Goal: Find specific page/section: Find specific page/section

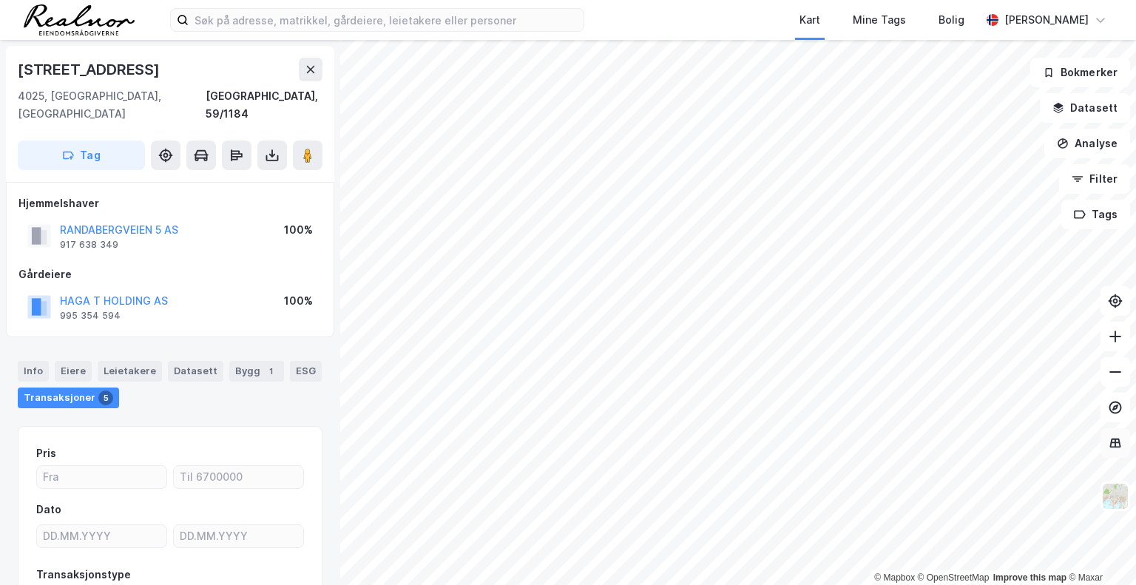
click at [1118, 451] on button at bounding box center [1115, 443] width 30 height 30
click at [1117, 451] on button at bounding box center [1115, 443] width 30 height 30
click at [1115, 185] on button "Filter" at bounding box center [1094, 179] width 71 height 30
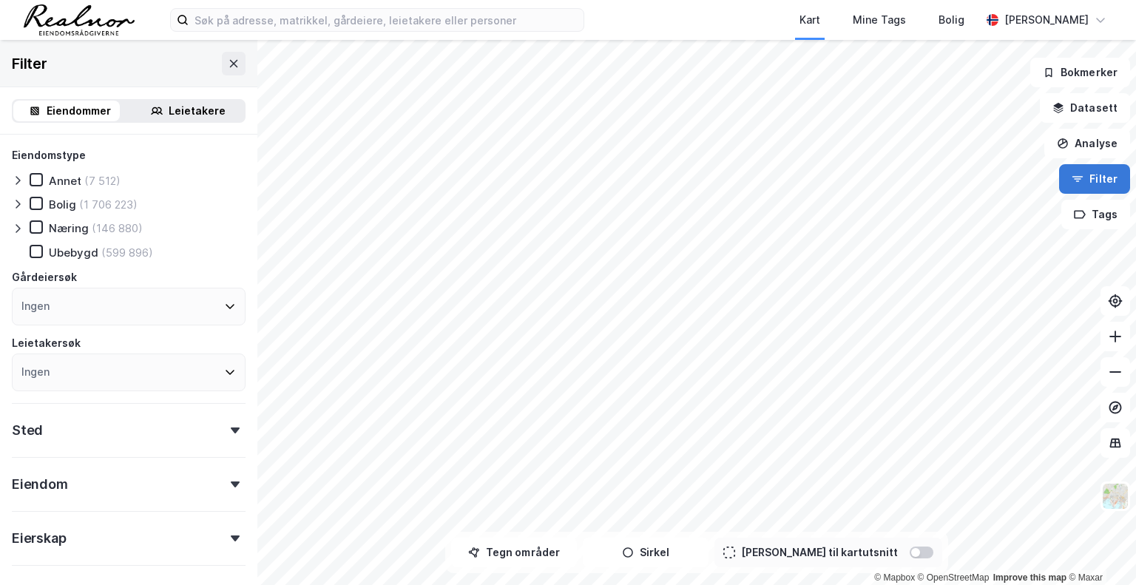
click at [1109, 180] on button "Filter" at bounding box center [1094, 179] width 71 height 30
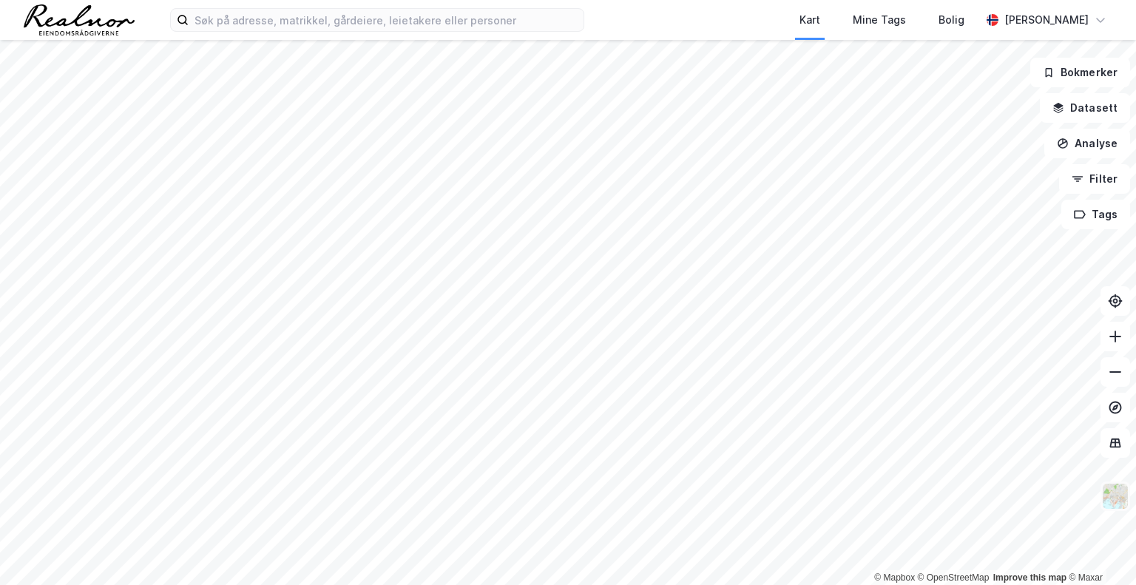
click at [1111, 500] on img at bounding box center [1115, 496] width 28 height 28
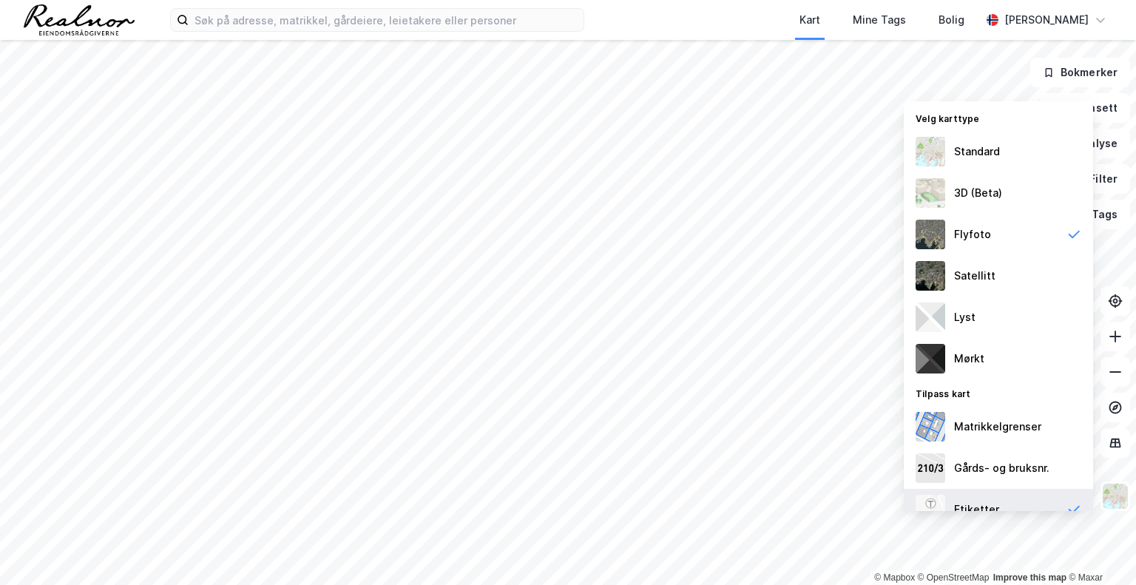
scroll to position [64, 0]
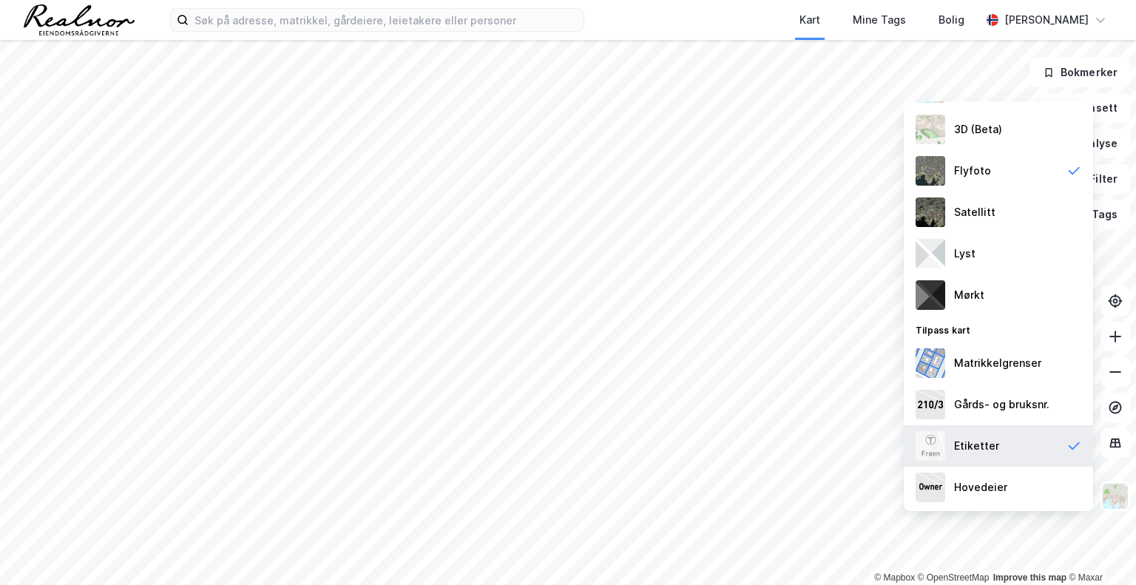
click at [995, 450] on div "Etiketter" at bounding box center [976, 446] width 45 height 18
click at [994, 448] on div "Etiketter" at bounding box center [976, 446] width 45 height 18
click at [988, 436] on div "Etiketter" at bounding box center [998, 445] width 189 height 41
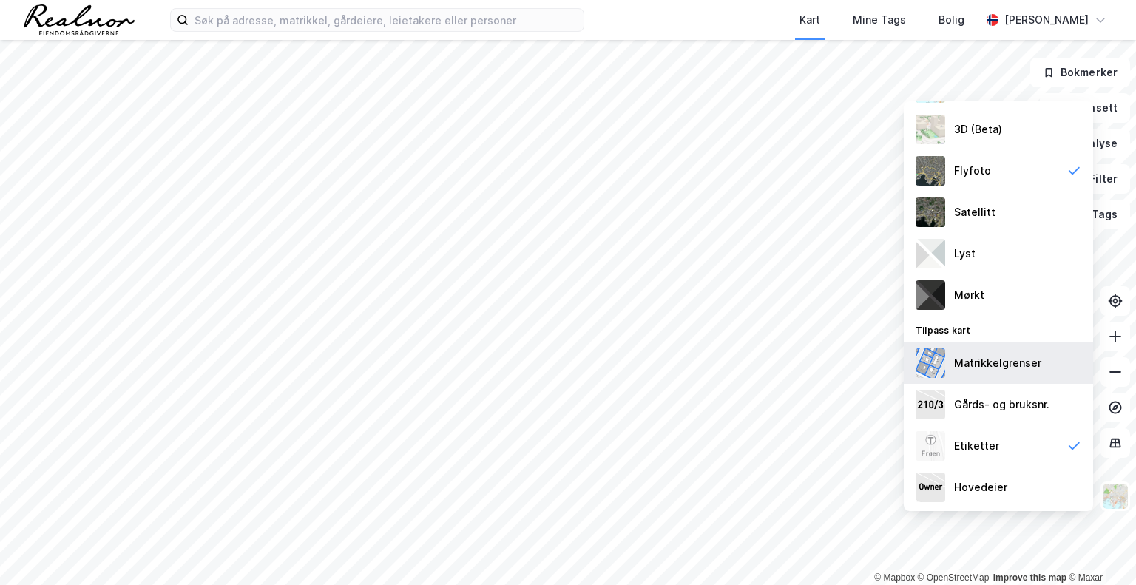
click at [1006, 368] on div "Matrikkelgrenser" at bounding box center [997, 363] width 87 height 18
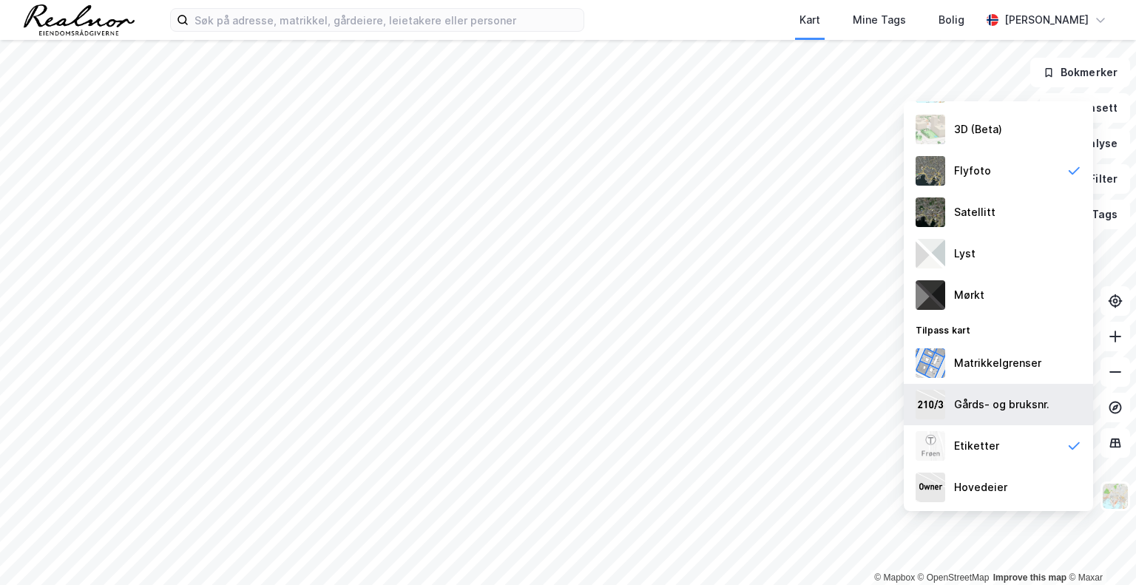
click at [1004, 402] on div "Gårds- og bruksnr." at bounding box center [1001, 405] width 95 height 18
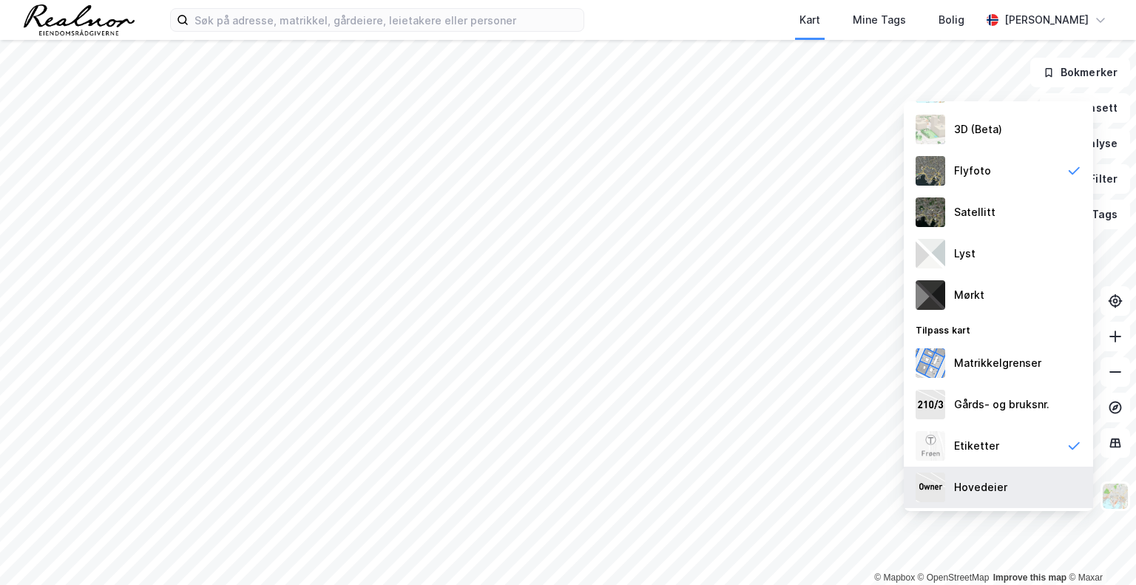
click at [1001, 484] on div "Hovedeier" at bounding box center [980, 488] width 53 height 18
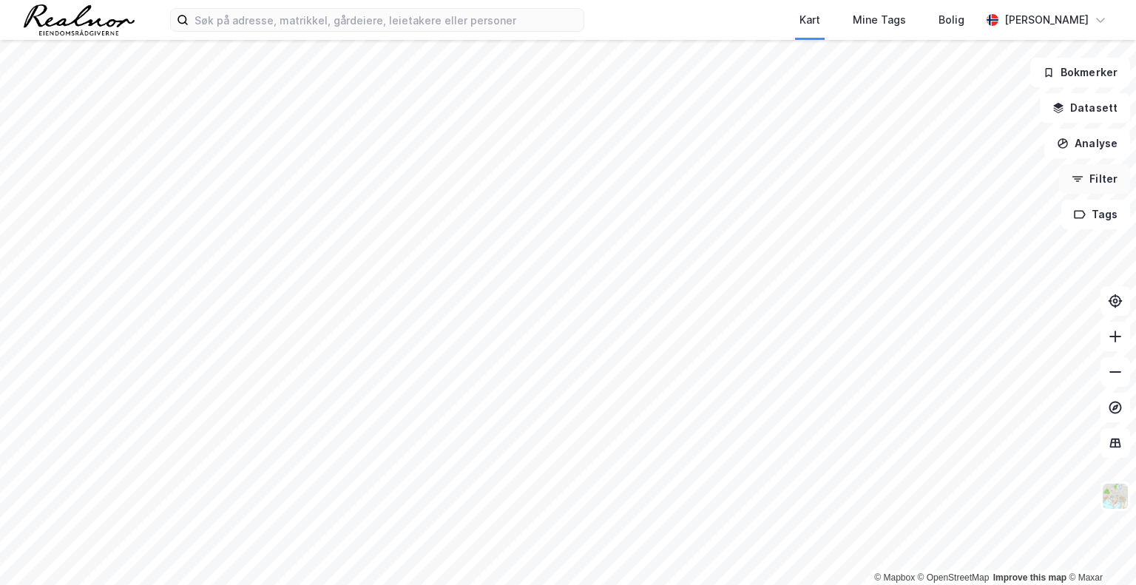
click at [1097, 177] on button "Filter" at bounding box center [1094, 179] width 71 height 30
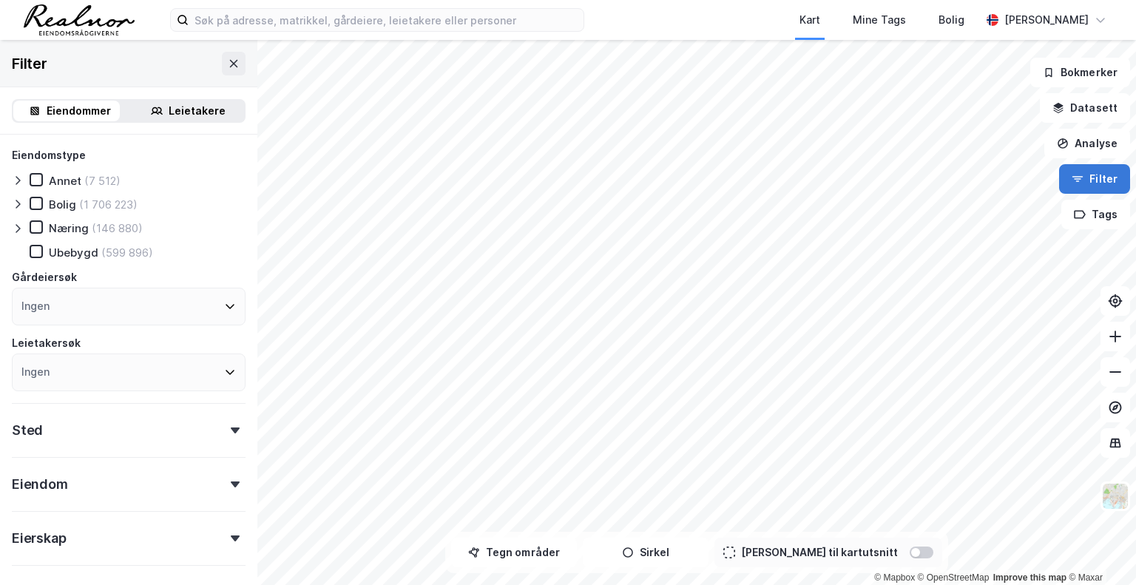
click at [1089, 177] on button "Filter" at bounding box center [1094, 179] width 71 height 30
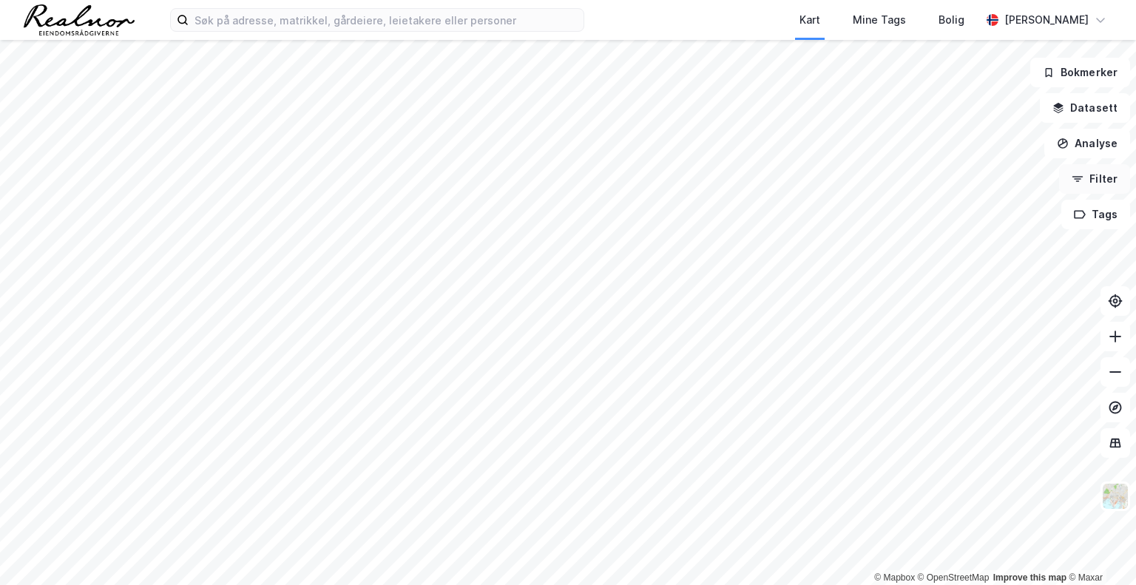
click at [1089, 177] on button "Filter" at bounding box center [1094, 179] width 71 height 30
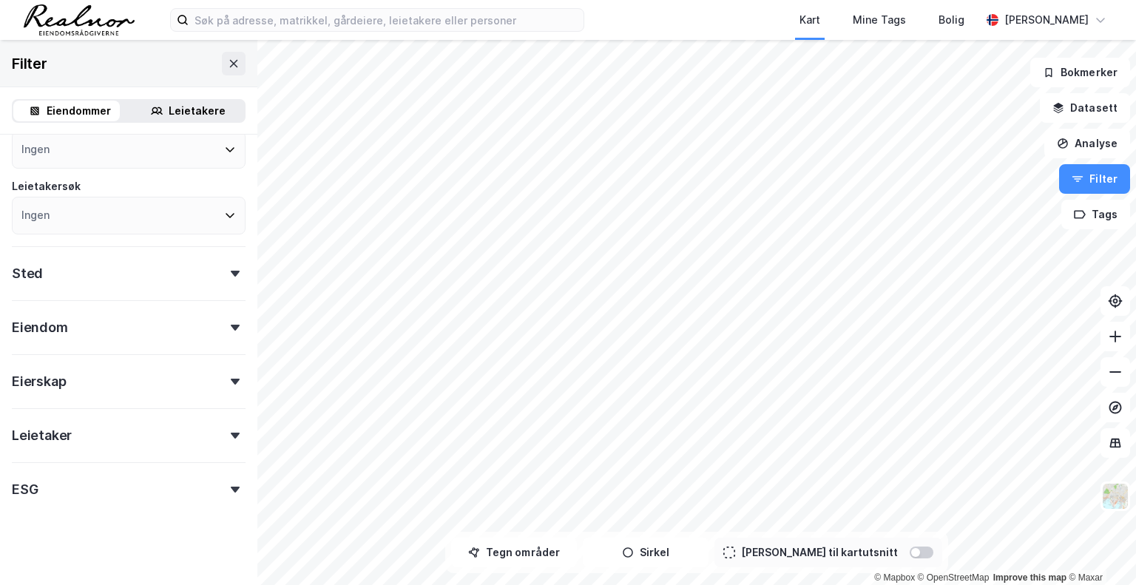
scroll to position [160, 0]
click at [231, 272] on icon at bounding box center [235, 270] width 9 height 6
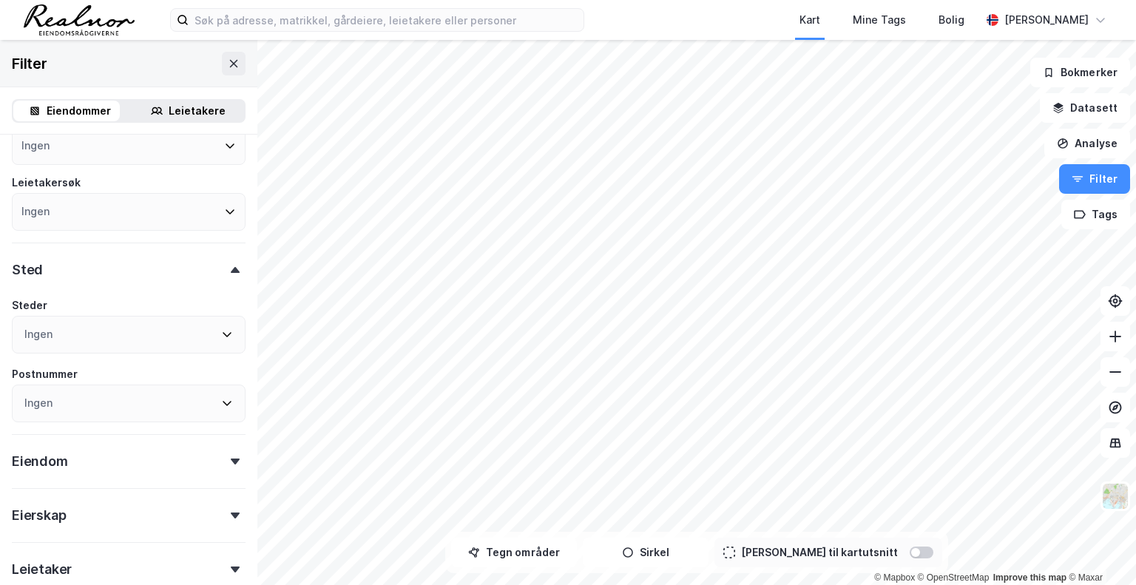
click at [231, 269] on icon at bounding box center [235, 270] width 9 height 6
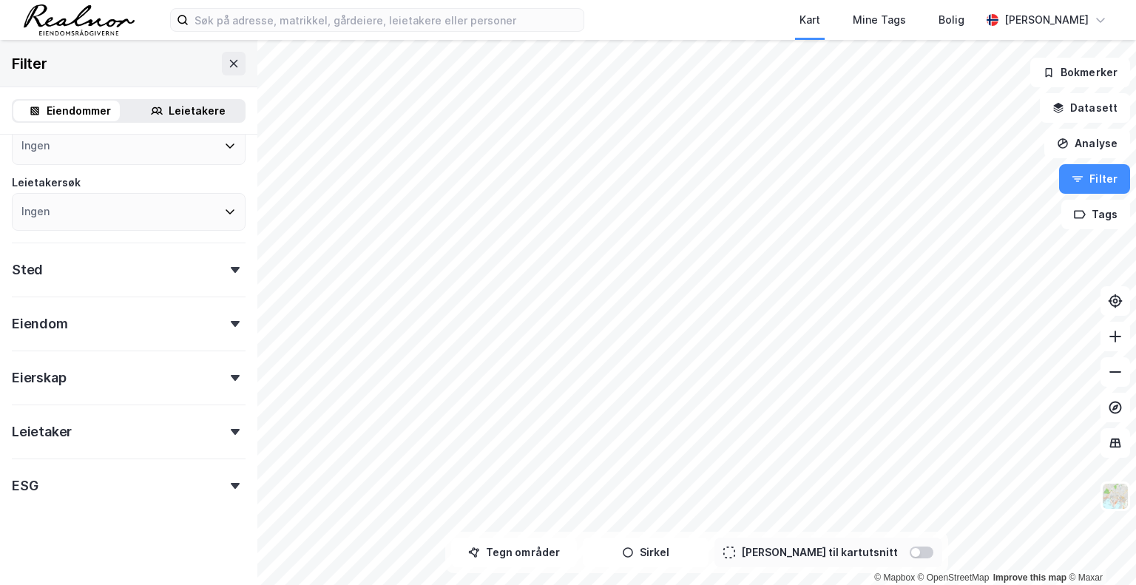
click at [221, 373] on div "Eierskap" at bounding box center [129, 372] width 234 height 42
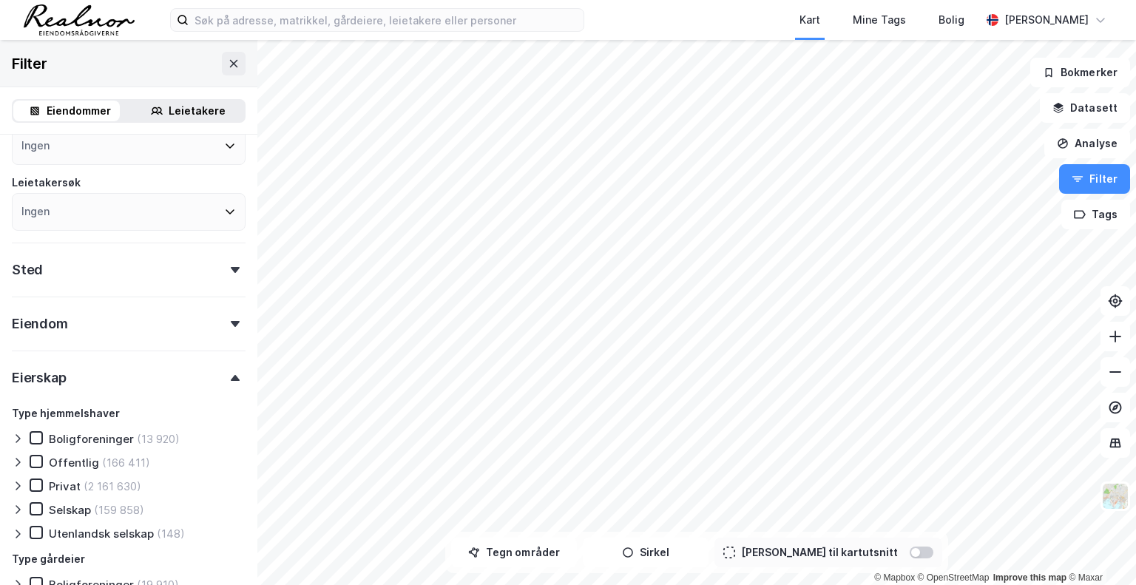
click at [221, 373] on div "Eierskap" at bounding box center [129, 372] width 234 height 42
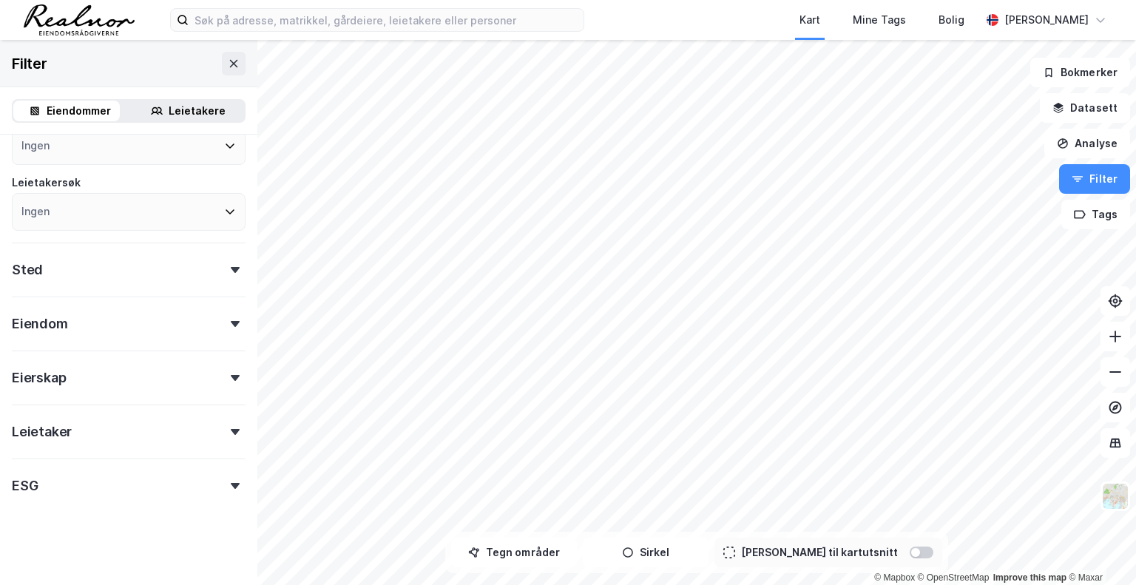
click at [222, 423] on div "Leietaker" at bounding box center [129, 426] width 234 height 42
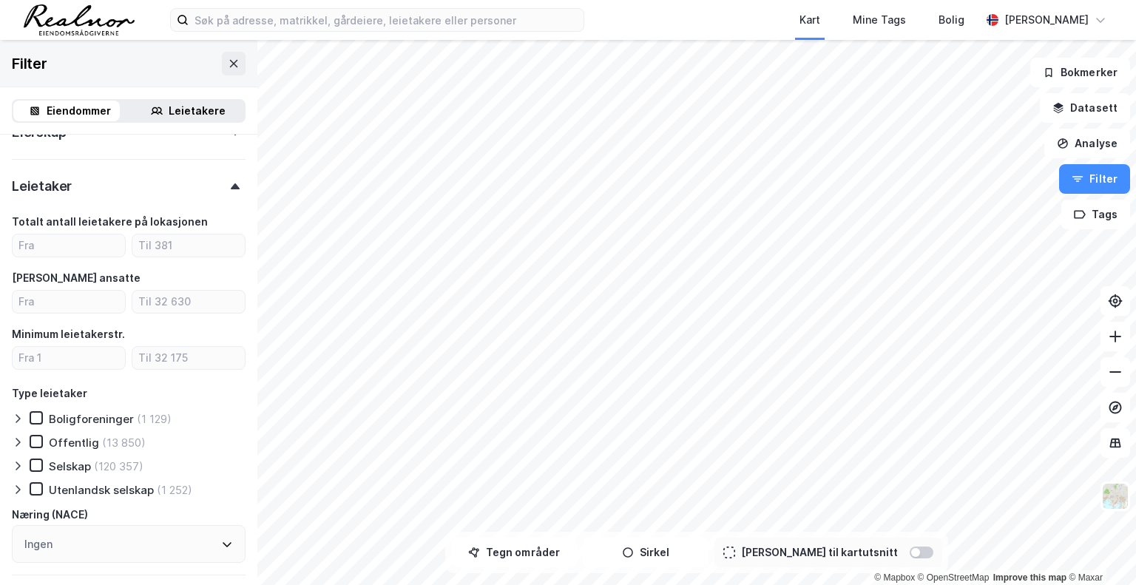
scroll to position [382, 0]
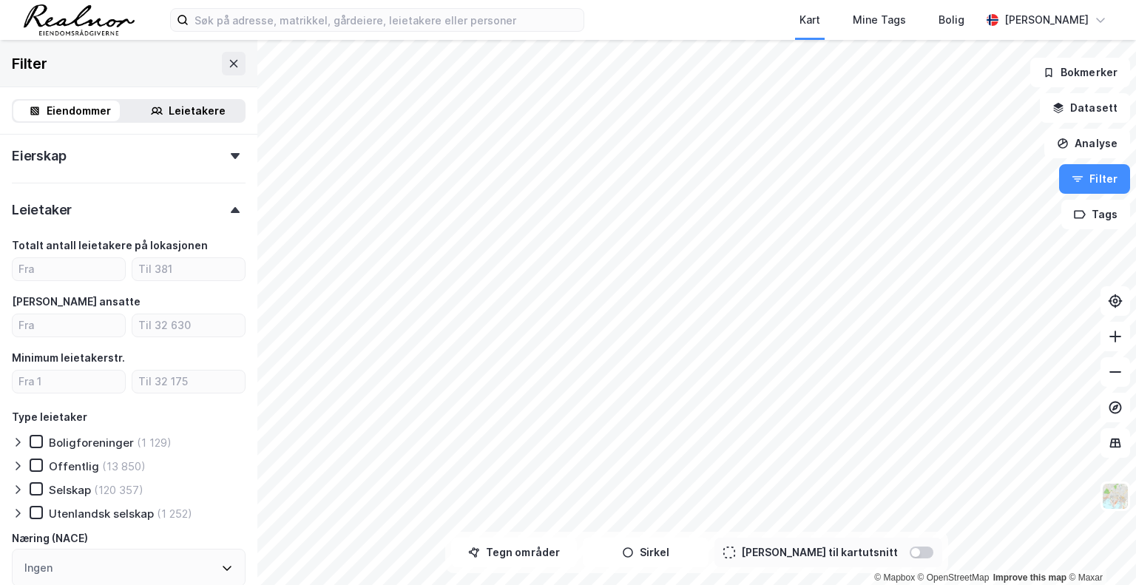
click at [231, 210] on icon at bounding box center [235, 210] width 9 height 6
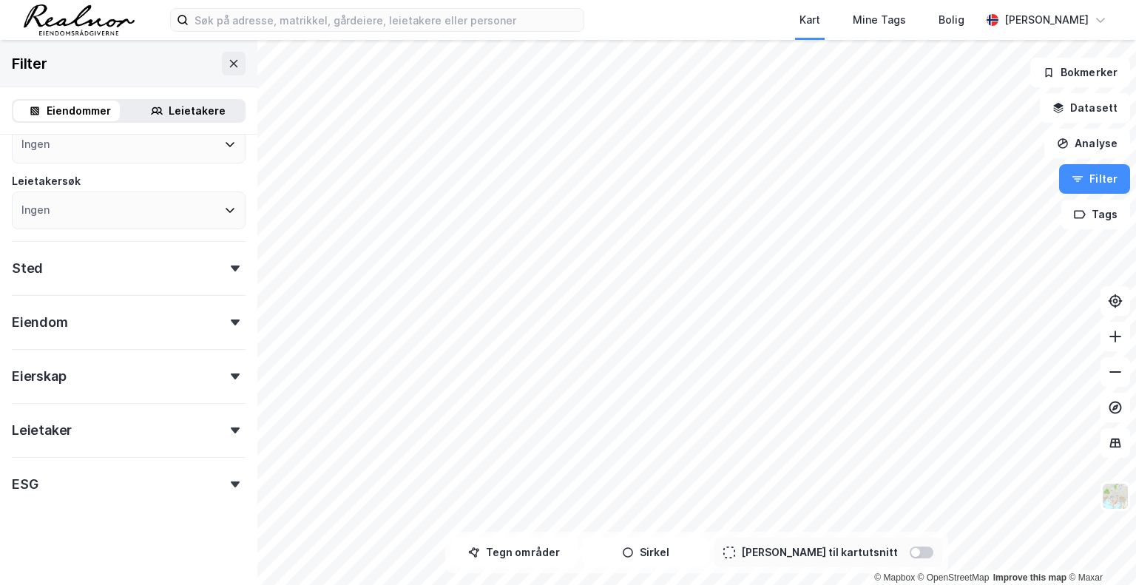
scroll to position [160, 0]
click at [217, 473] on div "ESG" at bounding box center [129, 480] width 234 height 42
type input "--- (2 589 278)"
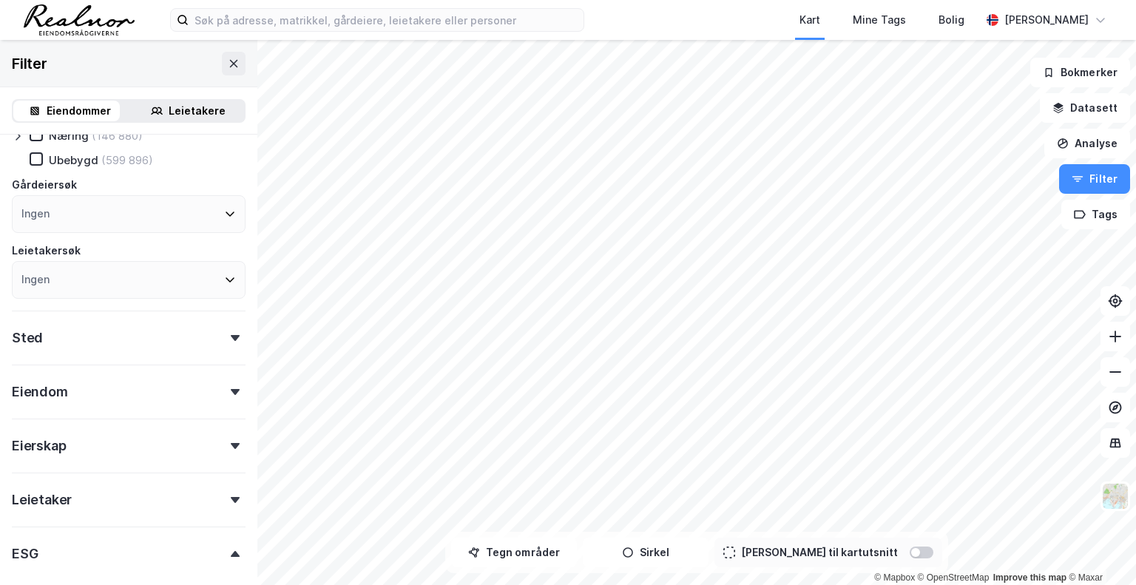
scroll to position [0, 0]
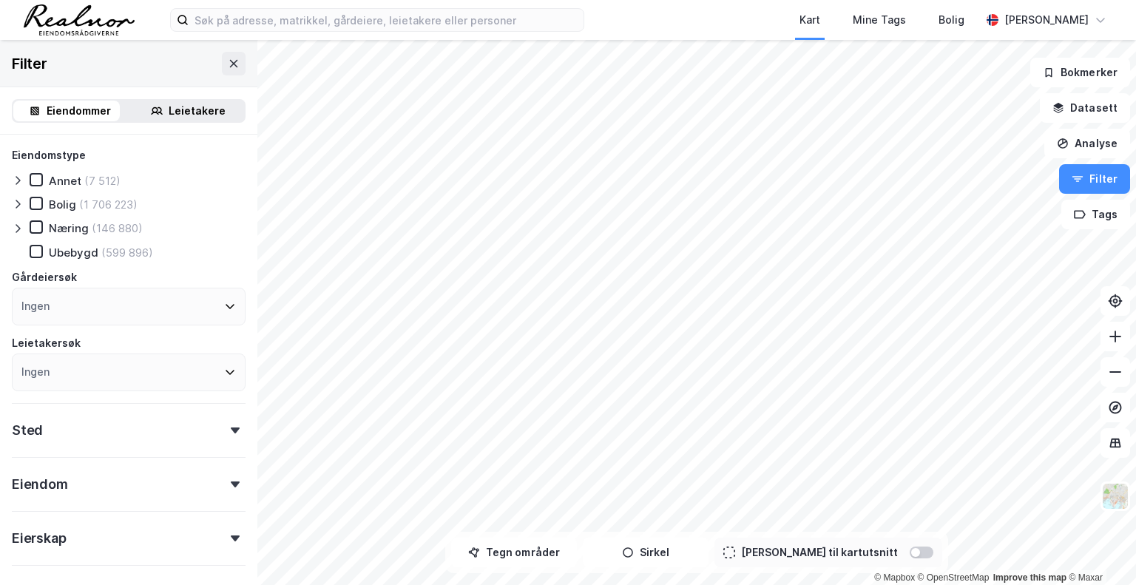
click at [101, 301] on div "Ingen" at bounding box center [129, 307] width 234 height 38
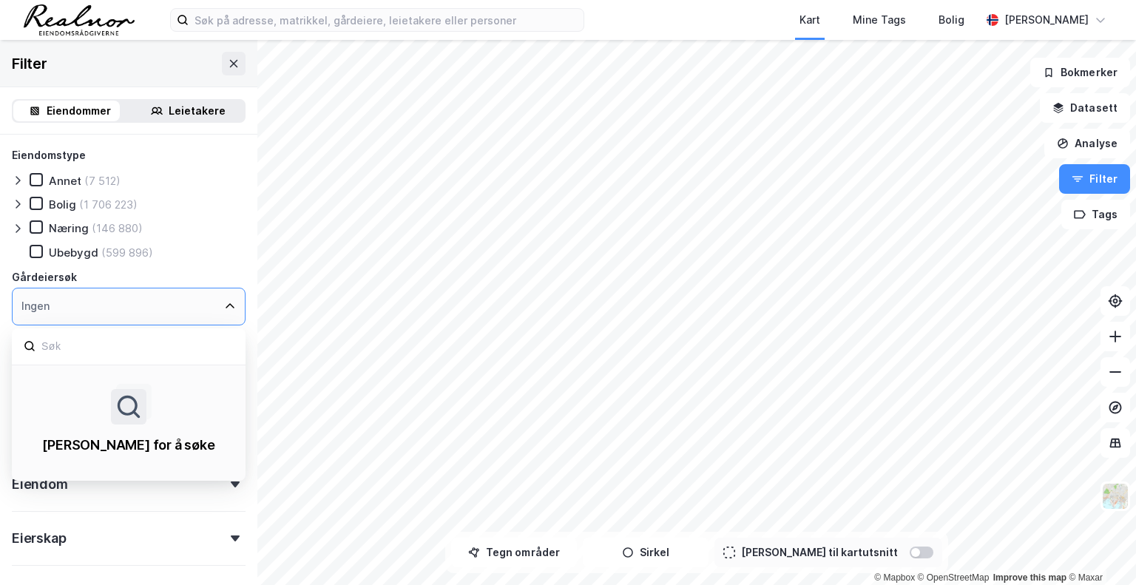
click at [98, 301] on div "Ingen" at bounding box center [129, 307] width 234 height 38
click at [694, 26] on div "Kart Mine Tags Bolig" at bounding box center [817, 20] width 325 height 40
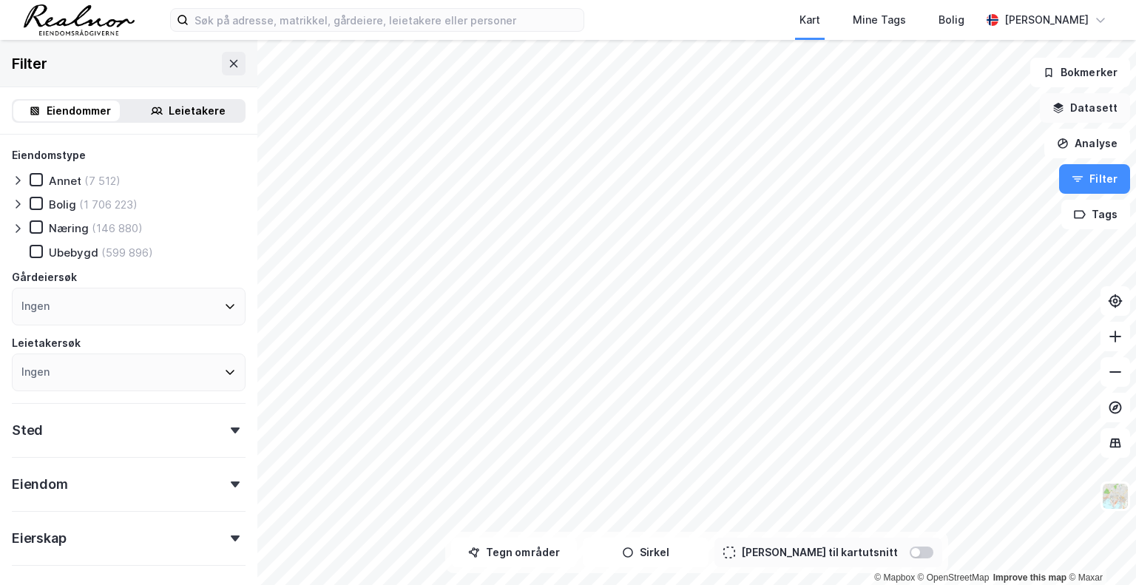
click at [1100, 116] on button "Datasett" at bounding box center [1085, 108] width 90 height 30
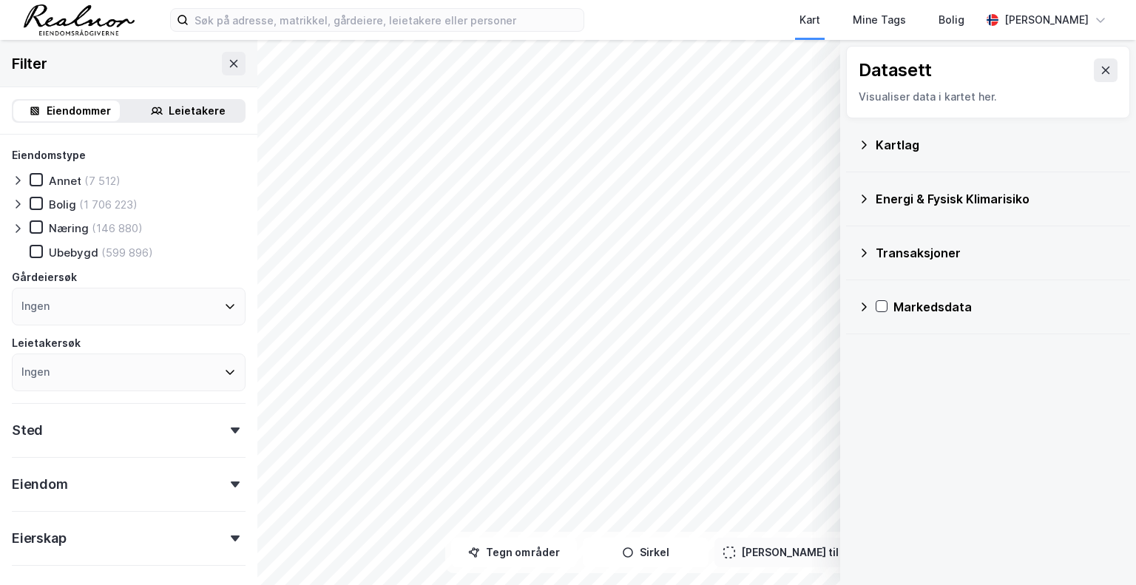
click at [899, 138] on div "Kartlag" at bounding box center [997, 145] width 243 height 18
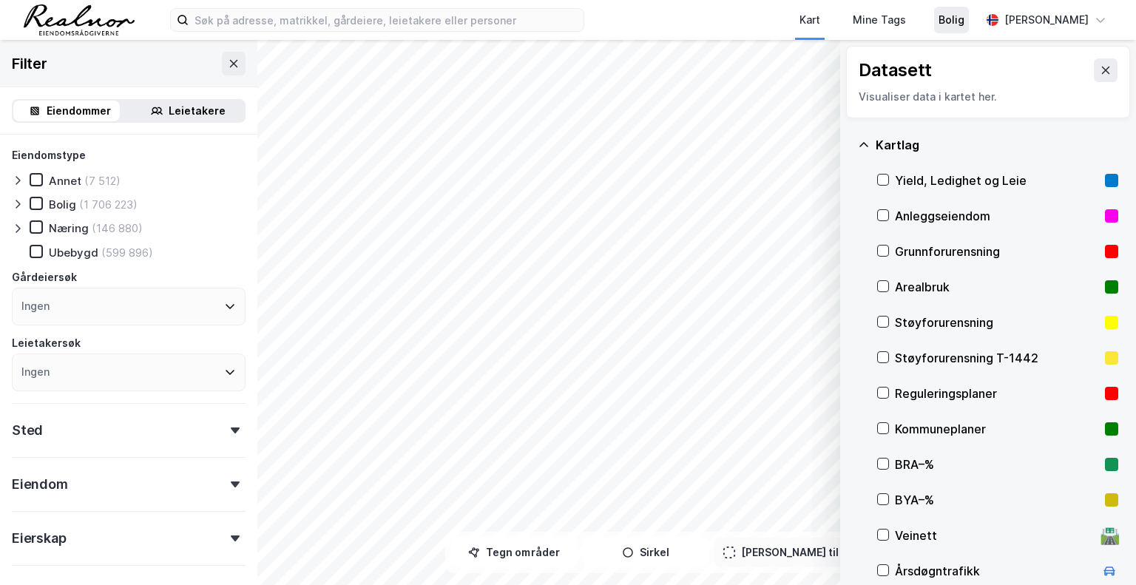
click at [942, 20] on div "Bolig" at bounding box center [952, 20] width 26 height 18
